Goal: Task Accomplishment & Management: Manage account settings

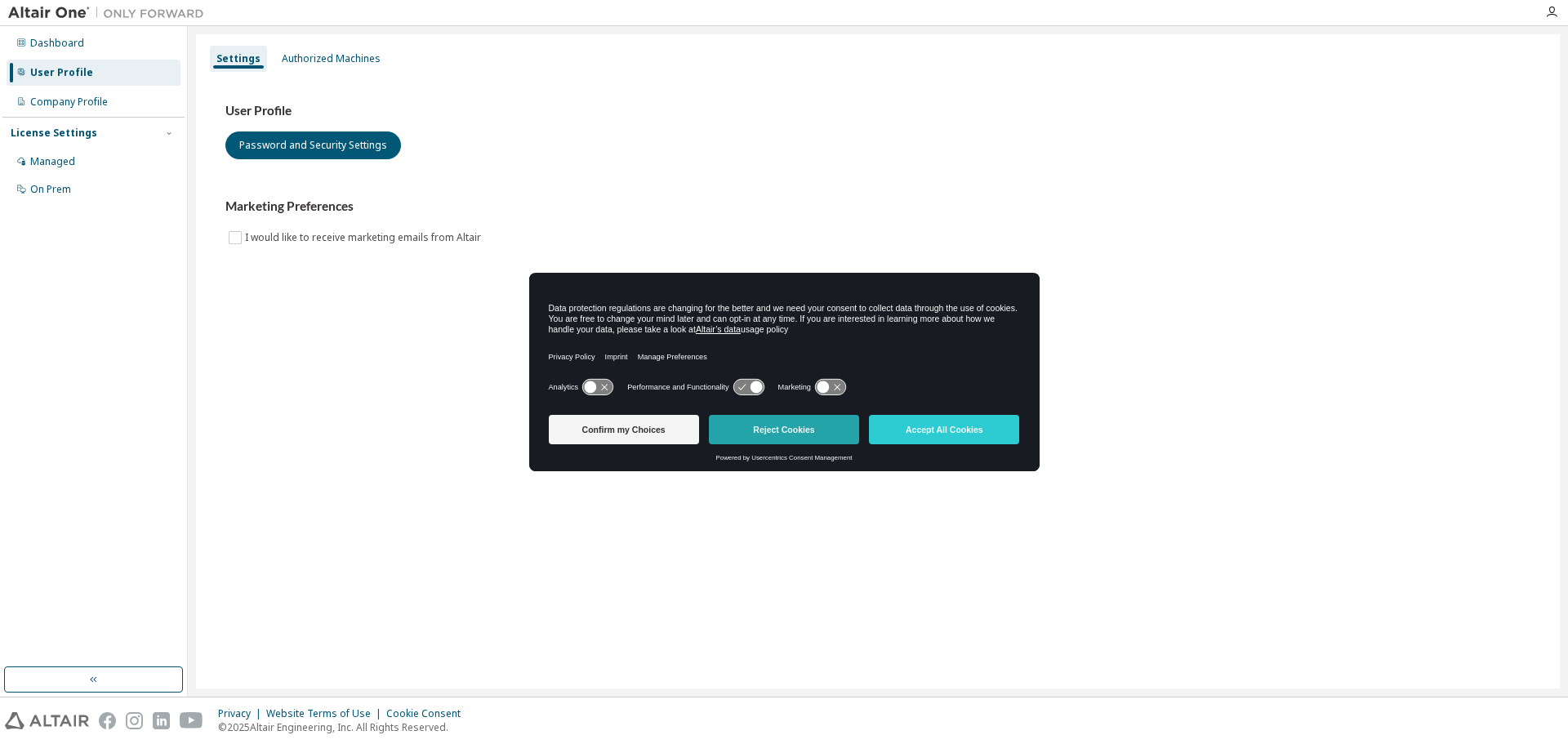
click at [813, 434] on button "Reject Cookies" at bounding box center [784, 429] width 150 height 29
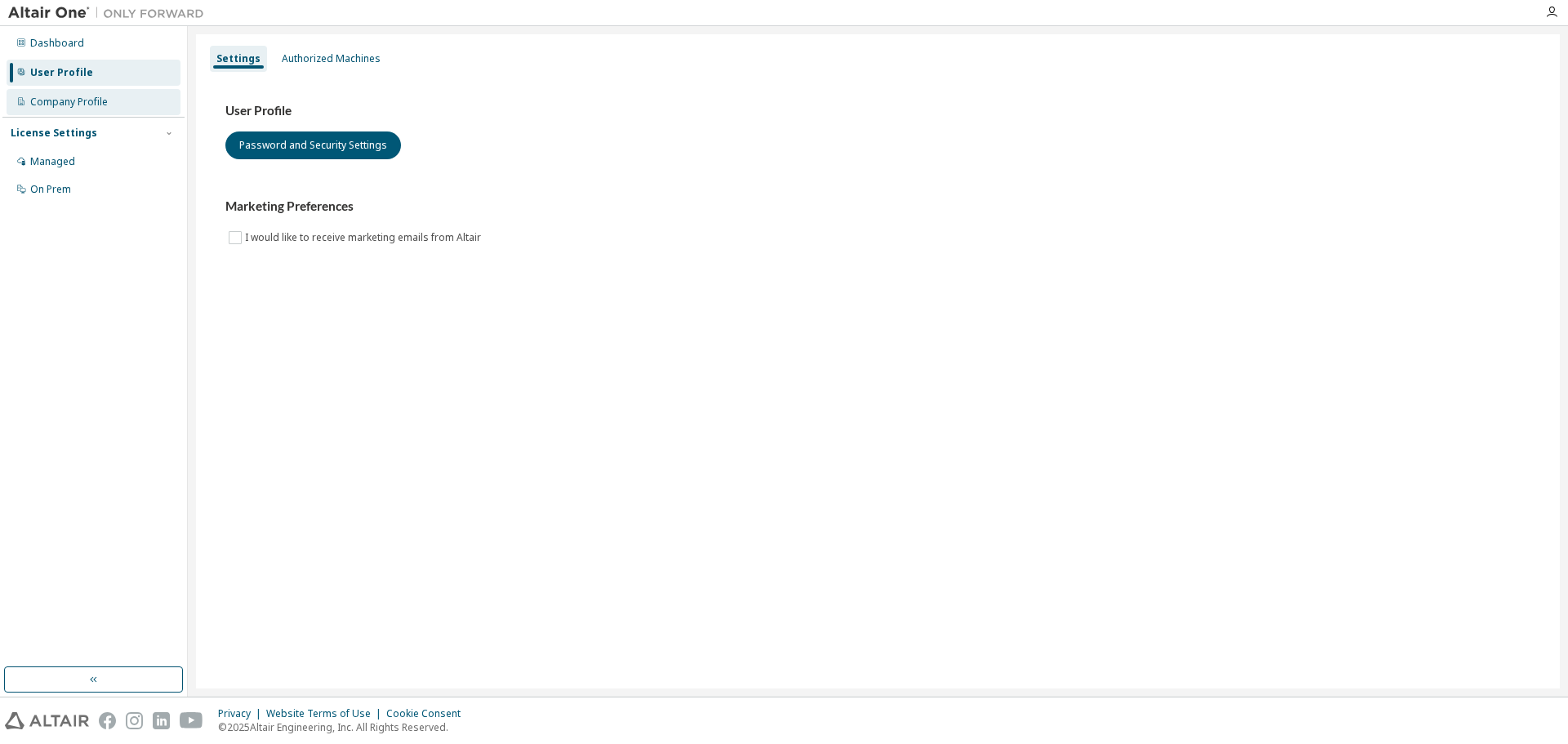
click at [110, 108] on div "Company Profile" at bounding box center [93, 102] width 174 height 27
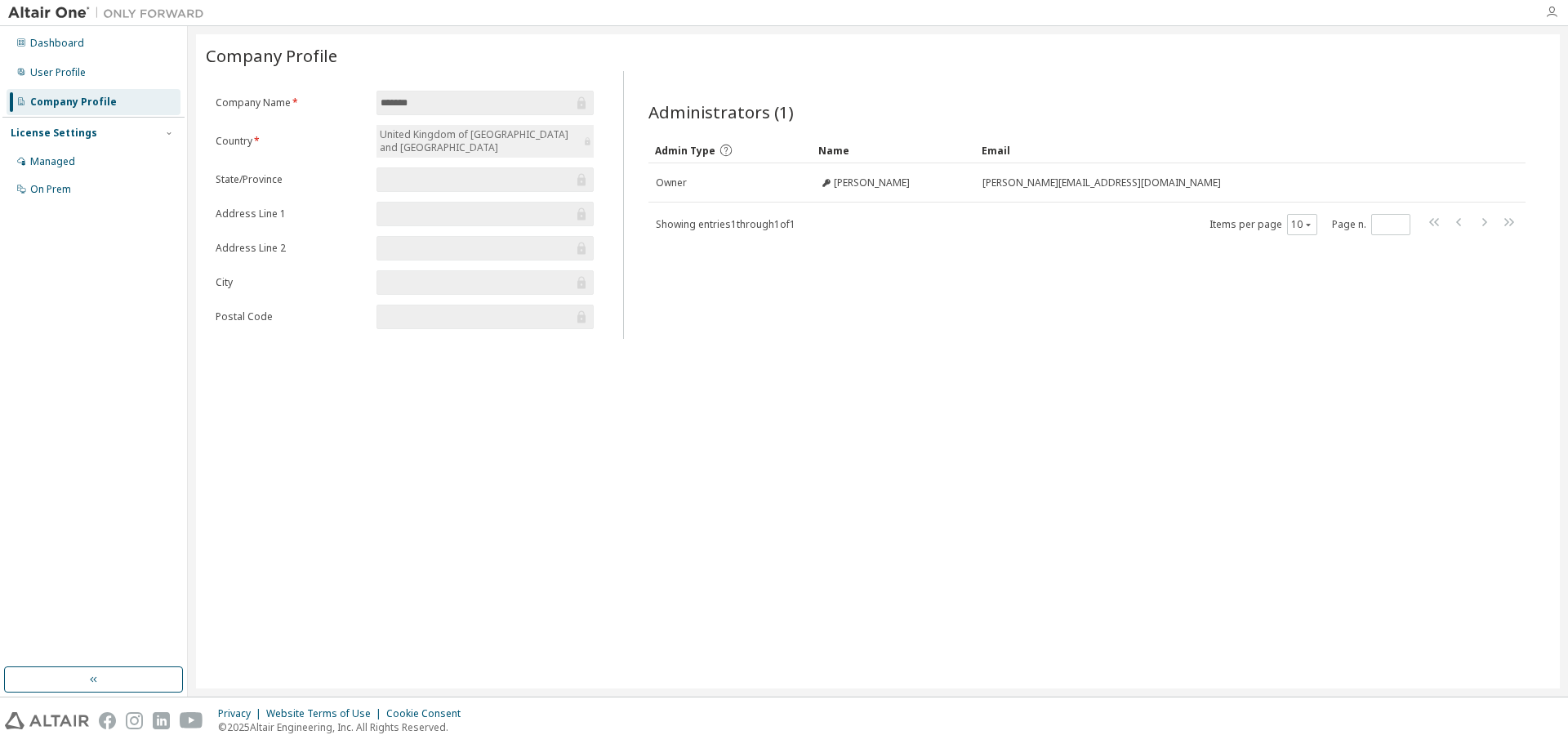
click at [1550, 14] on icon "button" at bounding box center [1551, 12] width 13 height 13
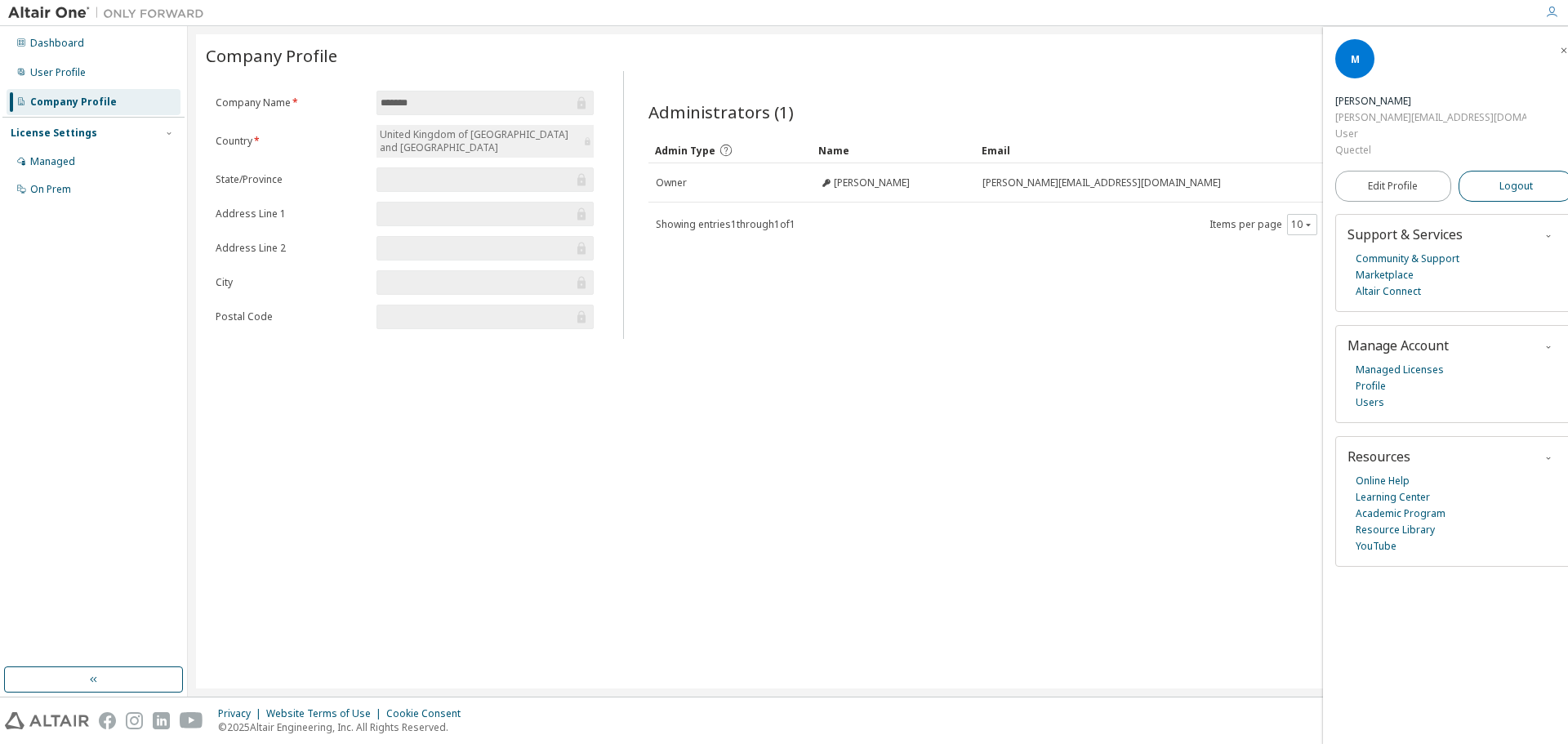
click at [1504, 178] on span "Logout" at bounding box center [1516, 186] width 33 height 17
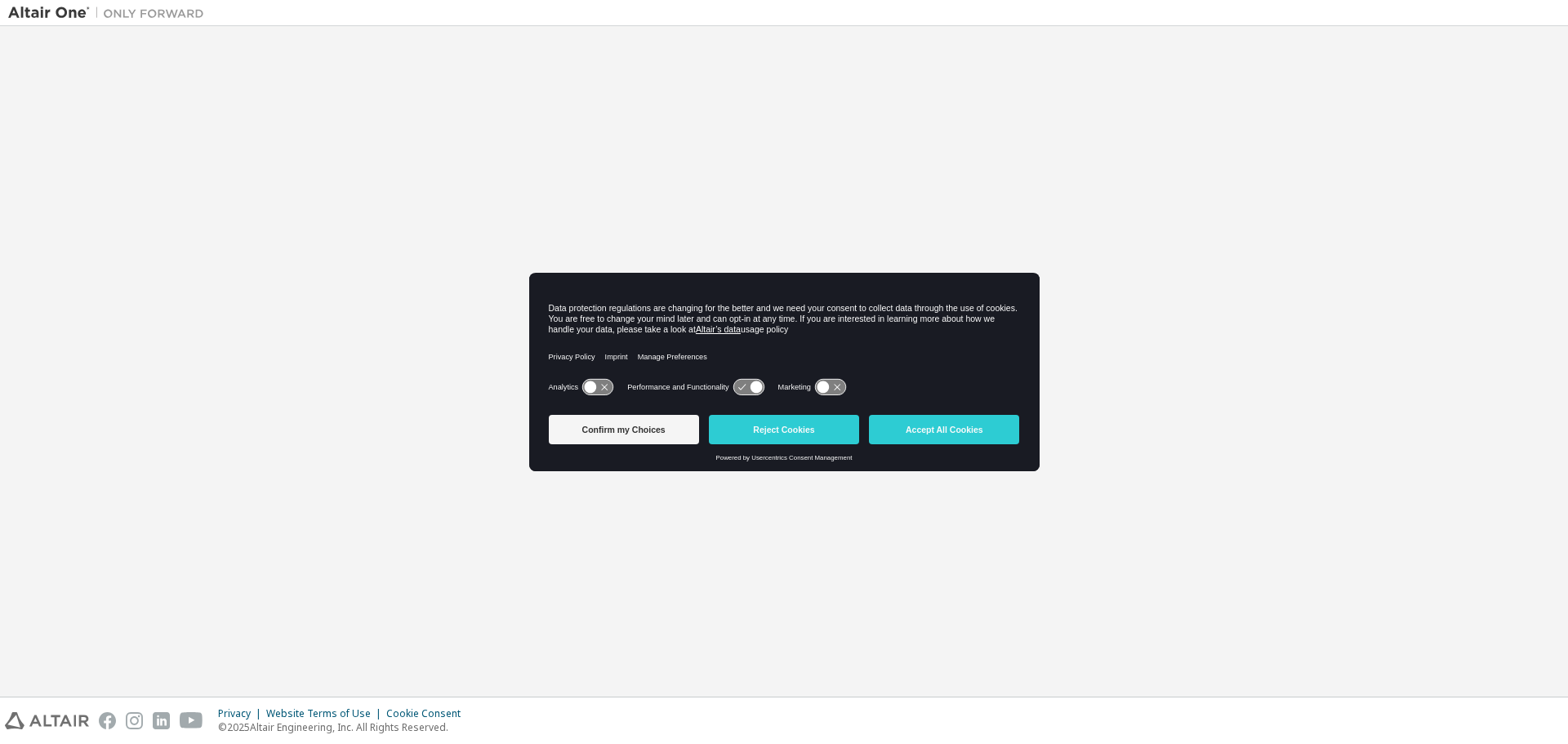
click at [773, 429] on button "Reject Cookies" at bounding box center [784, 429] width 150 height 29
